Goal: Transaction & Acquisition: Subscribe to service/newsletter

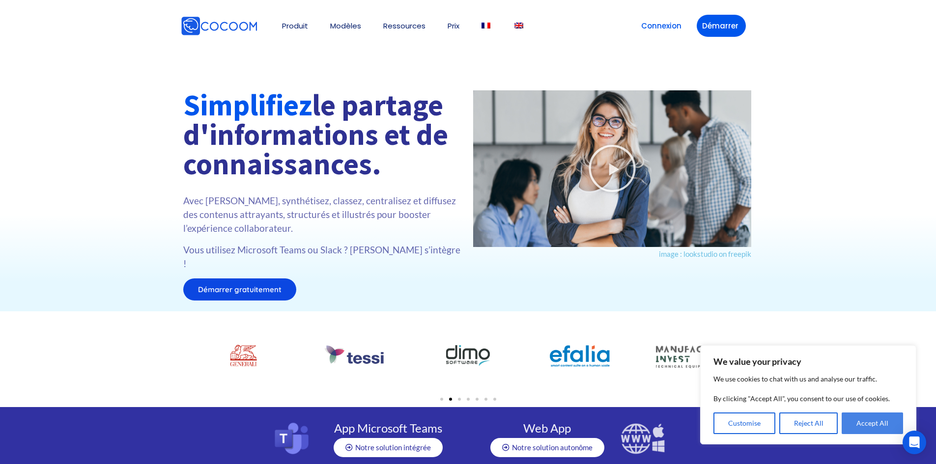
click at [881, 420] on button "Accept All" at bounding box center [871, 424] width 61 height 22
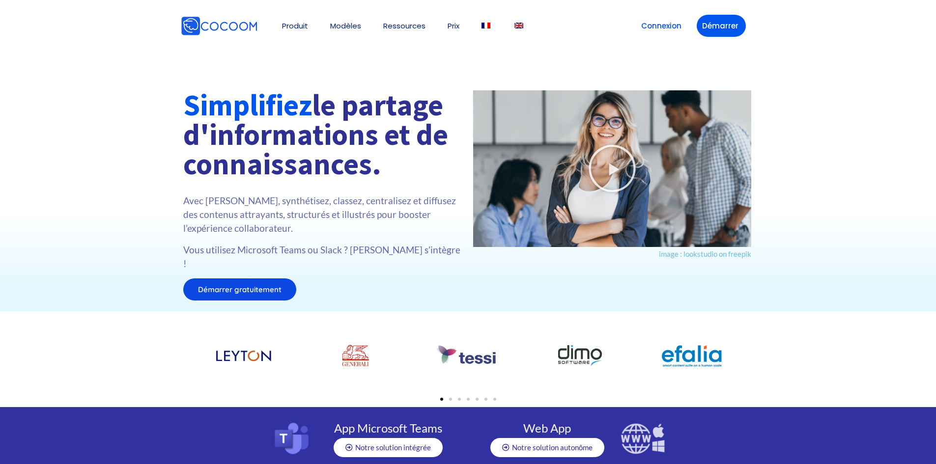
click at [221, 343] on div at bounding box center [244, 355] width 73 height 34
click at [250, 348] on div at bounding box center [244, 355] width 73 height 34
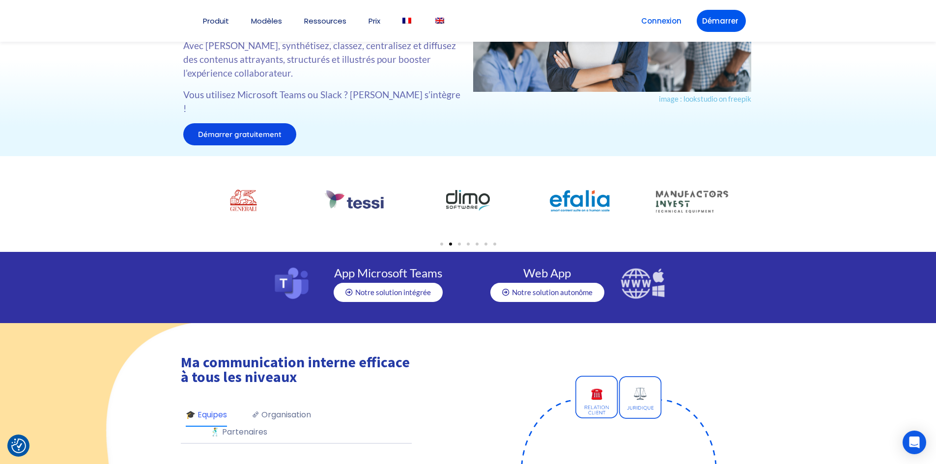
scroll to position [98, 0]
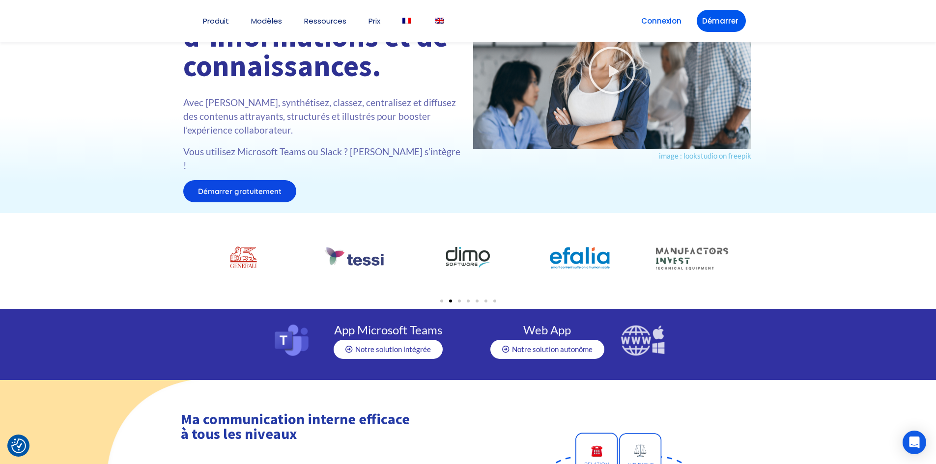
click at [227, 188] on span "Démarrer gratuitement" at bounding box center [239, 191] width 83 height 7
